Goal: Information Seeking & Learning: Learn about a topic

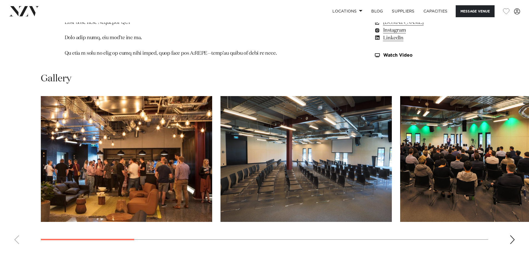
scroll to position [610, 0]
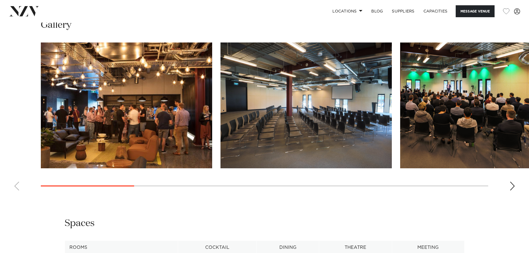
click at [514, 181] on div "Next slide" at bounding box center [512, 185] width 6 height 9
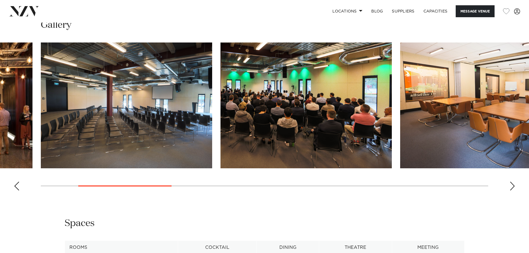
click at [514, 181] on div "Next slide" at bounding box center [512, 185] width 6 height 9
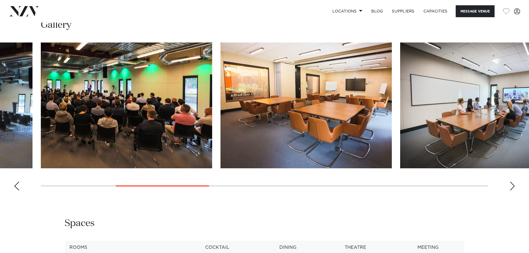
click at [271, 94] on img "4 / 12" at bounding box center [305, 105] width 171 height 126
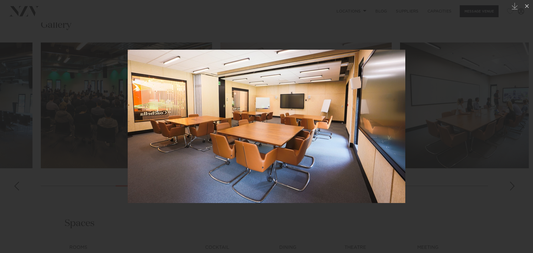
click at [458, 87] on div at bounding box center [266, 126] width 533 height 253
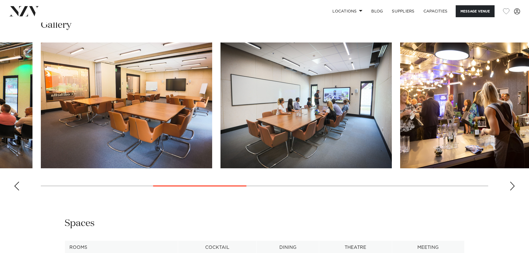
click at [510, 181] on div "Next slide" at bounding box center [512, 185] width 6 height 9
click at [513, 181] on div "Next slide" at bounding box center [512, 185] width 6 height 9
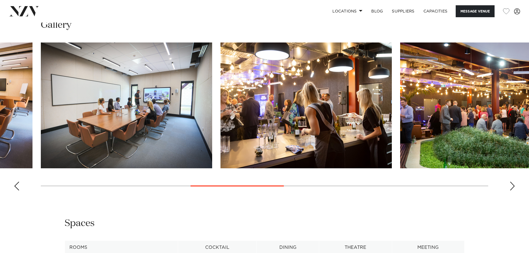
click at [512, 181] on div "Next slide" at bounding box center [512, 185] width 6 height 9
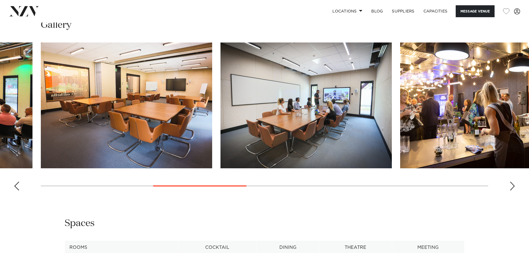
click at [512, 181] on div "Next slide" at bounding box center [512, 185] width 6 height 9
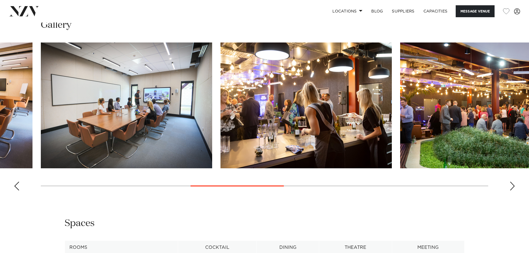
click at [512, 181] on div "Next slide" at bounding box center [512, 185] width 6 height 9
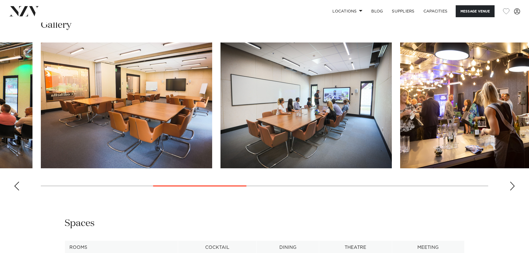
click at [513, 181] on div "Next slide" at bounding box center [512, 185] width 6 height 9
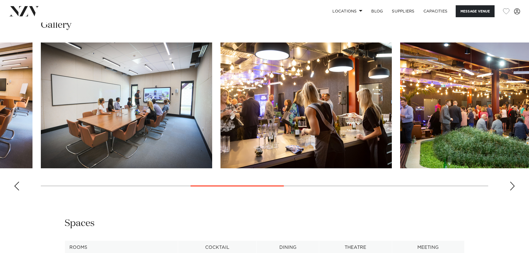
click at [513, 181] on div "Next slide" at bounding box center [512, 185] width 6 height 9
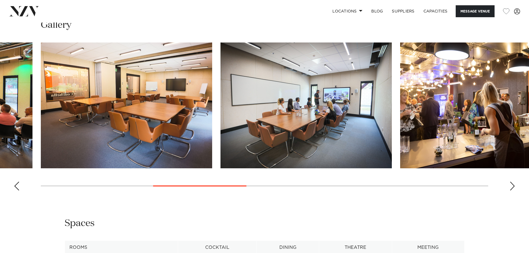
click at [515, 178] on swiper-container at bounding box center [264, 118] width 529 height 152
click at [512, 181] on div "Next slide" at bounding box center [512, 185] width 6 height 9
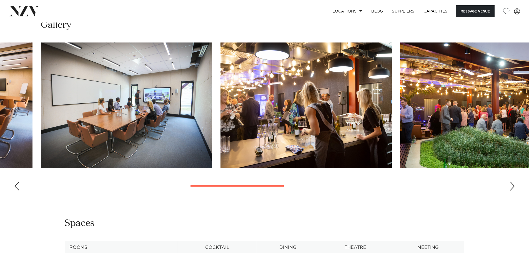
click at [512, 181] on div "Next slide" at bounding box center [512, 185] width 6 height 9
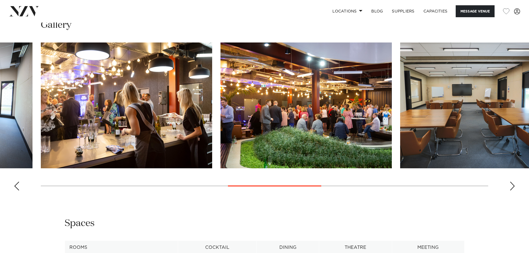
click at [512, 181] on div "Next slide" at bounding box center [512, 185] width 6 height 9
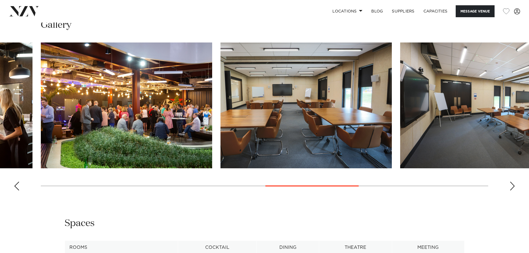
click at [512, 181] on div "Next slide" at bounding box center [512, 185] width 6 height 9
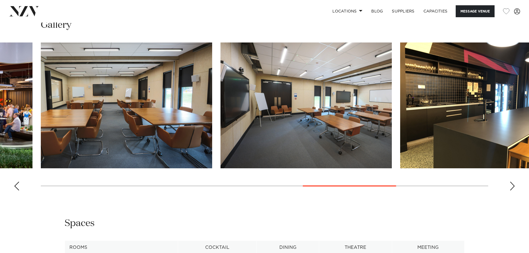
click at [512, 181] on div "Next slide" at bounding box center [512, 185] width 6 height 9
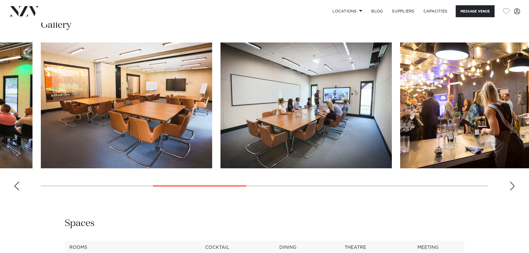
click at [509, 181] on div "Next slide" at bounding box center [512, 185] width 6 height 9
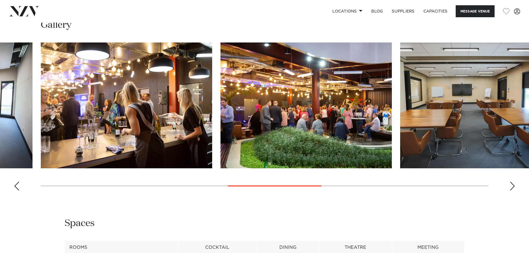
click at [510, 181] on div "Next slide" at bounding box center [512, 185] width 6 height 9
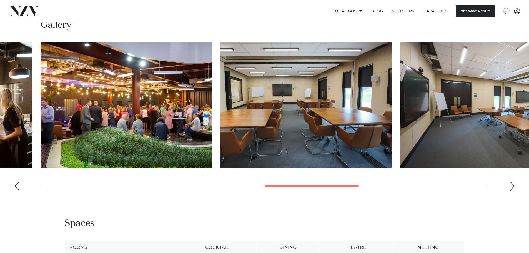
click at [510, 181] on div "Next slide" at bounding box center [512, 185] width 6 height 9
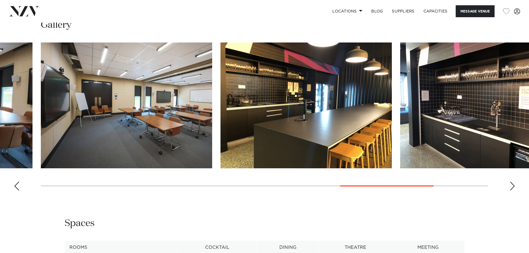
click at [510, 181] on div "Next slide" at bounding box center [512, 185] width 6 height 9
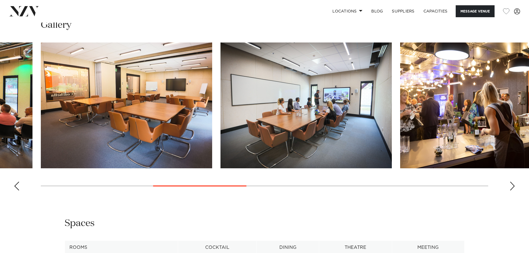
click at [514, 181] on div "Next slide" at bounding box center [512, 185] width 6 height 9
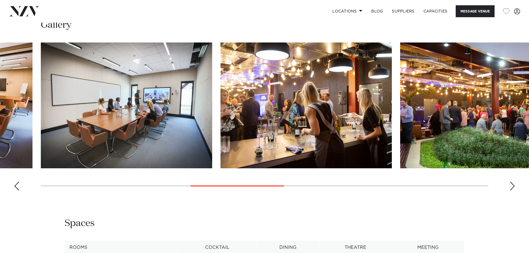
click at [514, 181] on div "Next slide" at bounding box center [512, 185] width 6 height 9
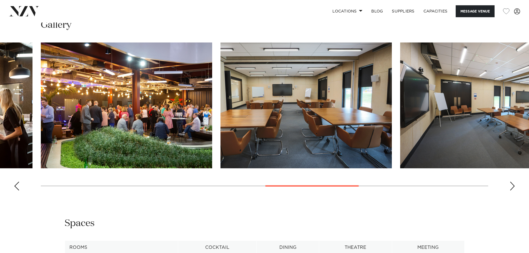
click at [514, 181] on div "Next slide" at bounding box center [512, 185] width 6 height 9
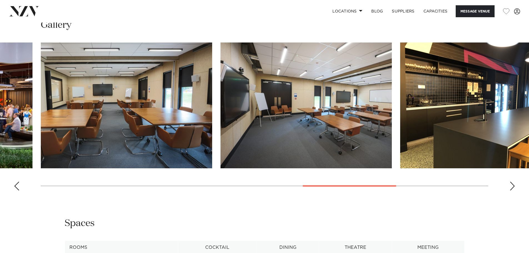
click at [514, 181] on div "Next slide" at bounding box center [512, 185] width 6 height 9
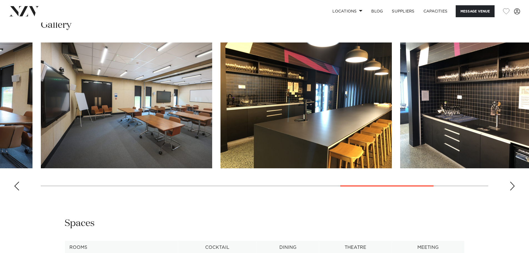
click at [514, 181] on div "Next slide" at bounding box center [512, 185] width 6 height 9
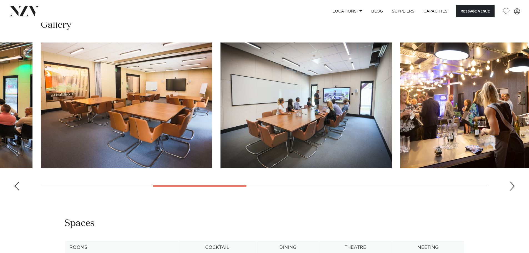
click at [514, 181] on div "Next slide" at bounding box center [512, 185] width 6 height 9
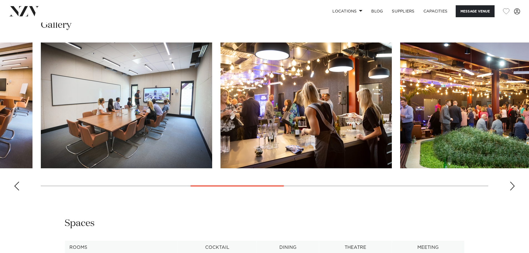
click at [513, 181] on div "Next slide" at bounding box center [512, 185] width 6 height 9
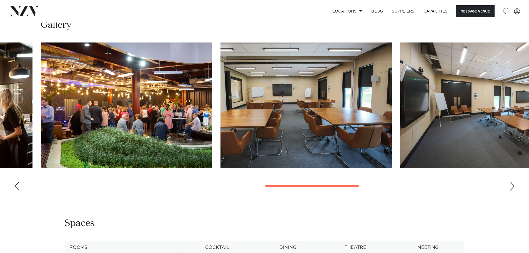
click at [512, 181] on div "Next slide" at bounding box center [512, 185] width 6 height 9
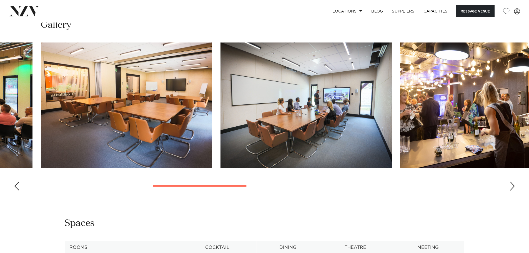
click at [510, 181] on div "Next slide" at bounding box center [512, 185] width 6 height 9
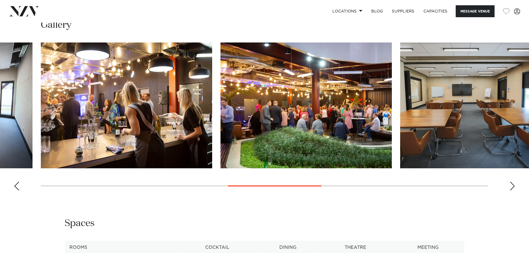
click at [510, 181] on div "Next slide" at bounding box center [512, 185] width 6 height 9
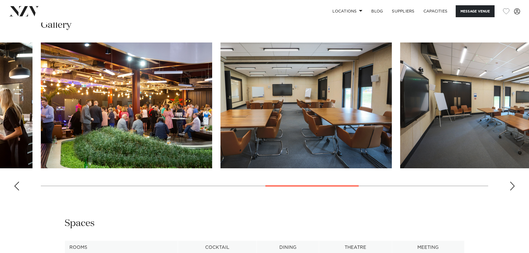
click at [510, 181] on div "Next slide" at bounding box center [512, 185] width 6 height 9
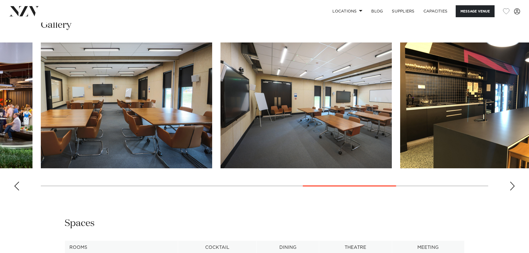
click at [510, 181] on div "Next slide" at bounding box center [512, 185] width 6 height 9
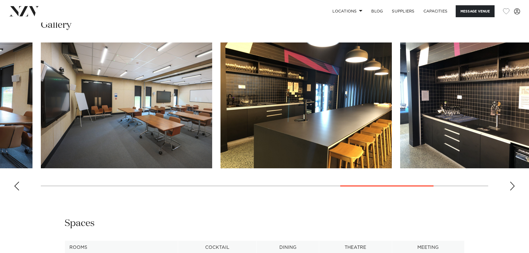
click at [510, 181] on div "Next slide" at bounding box center [512, 185] width 6 height 9
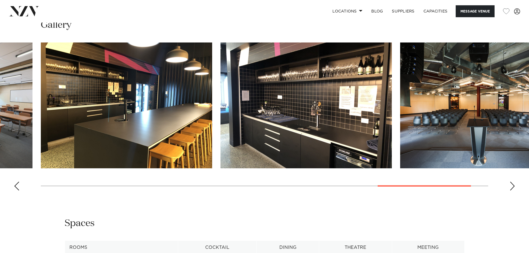
click at [510, 181] on div "Next slide" at bounding box center [512, 185] width 6 height 9
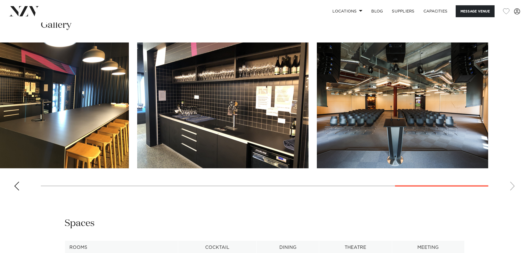
click at [510, 177] on swiper-container at bounding box center [264, 118] width 529 height 152
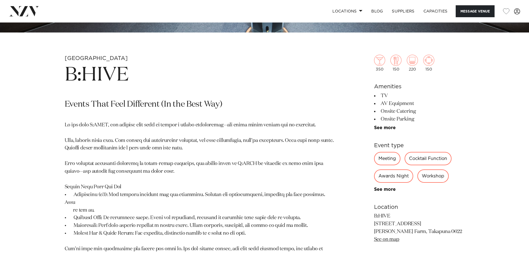
scroll to position [194, 0]
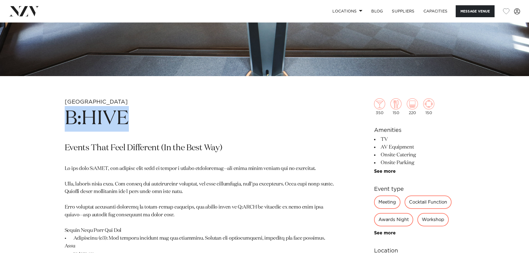
drag, startPoint x: 248, startPoint y: 106, endPoint x: 249, endPoint y: 117, distance: 10.6
click at [289, 114] on h1 "B:HIVE" at bounding box center [200, 119] width 270 height 26
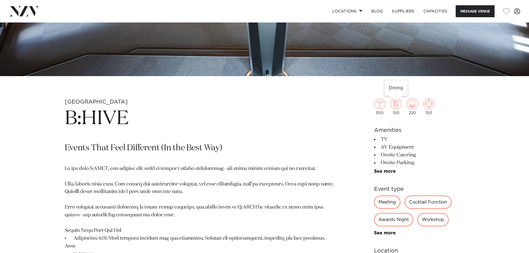
click at [397, 108] on img at bounding box center [395, 103] width 11 height 11
click at [396, 103] on img at bounding box center [395, 103] width 11 height 11
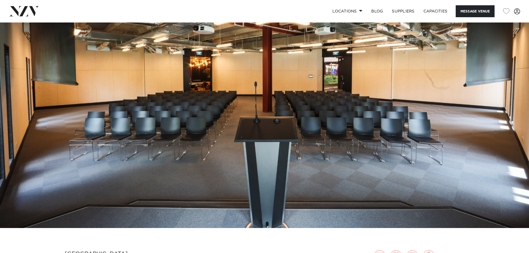
scroll to position [0, 0]
